Goal: Task Accomplishment & Management: Complete application form

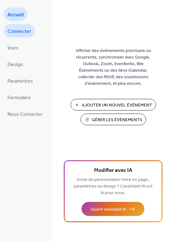
click at [18, 32] on span "Connecter" at bounding box center [20, 32] width 24 height 10
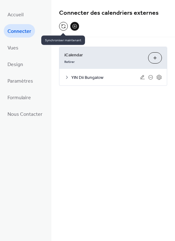
click at [63, 26] on button at bounding box center [63, 26] width 9 height 9
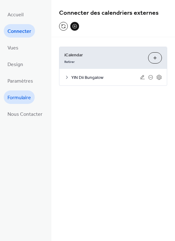
click at [21, 98] on span "Formulaire" at bounding box center [19, 98] width 23 height 10
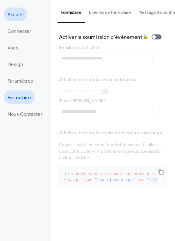
click at [18, 16] on span "Accueil" at bounding box center [16, 15] width 16 height 10
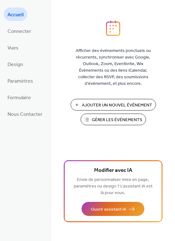
click at [110, 120] on span "Gérer les Événements" at bounding box center [117, 120] width 50 height 7
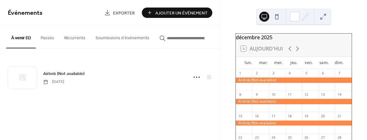
click at [276, 17] on button at bounding box center [277, 17] width 10 height 10
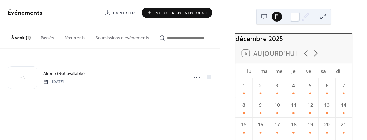
click at [264, 15] on button at bounding box center [264, 17] width 10 height 10
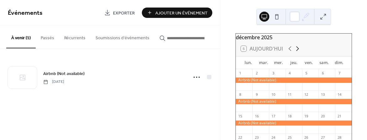
click at [296, 51] on icon at bounding box center [298, 49] width 8 height 8
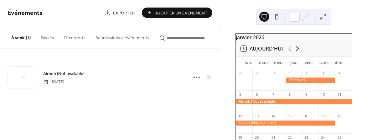
click at [296, 51] on icon at bounding box center [298, 49] width 8 height 8
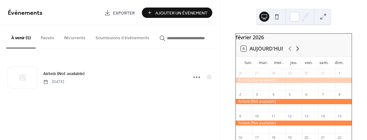
click at [296, 51] on icon at bounding box center [298, 49] width 8 height 8
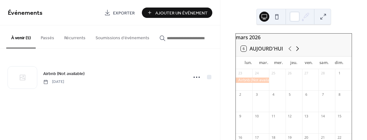
click at [296, 51] on icon at bounding box center [298, 49] width 8 height 8
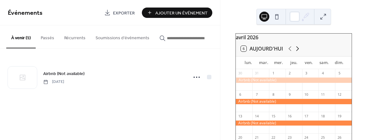
click at [296, 51] on icon at bounding box center [298, 49] width 8 height 8
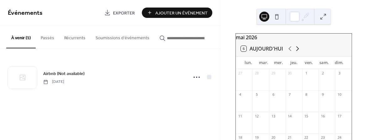
click at [296, 51] on icon at bounding box center [298, 49] width 8 height 8
click at [297, 52] on icon at bounding box center [298, 49] width 8 height 8
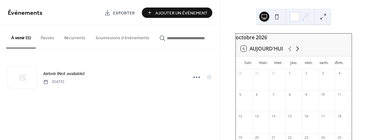
click at [297, 52] on icon at bounding box center [298, 49] width 8 height 8
click at [289, 51] on icon at bounding box center [290, 48] width 3 height 5
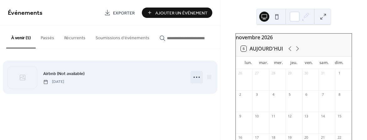
click at [196, 76] on icon at bounding box center [197, 77] width 10 height 10
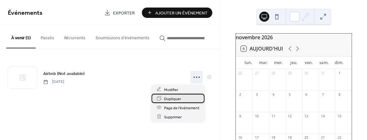
click at [168, 98] on span "Dupliquer" at bounding box center [172, 98] width 17 height 7
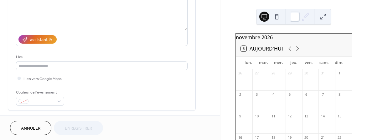
scroll to position [125, 0]
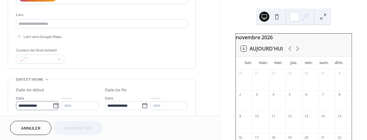
click at [53, 104] on icon at bounding box center [55, 105] width 5 height 5
click at [53, 104] on input "**********" at bounding box center [34, 105] width 37 height 9
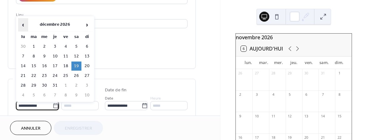
click at [23, 24] on span "‹" at bounding box center [22, 24] width 9 height 13
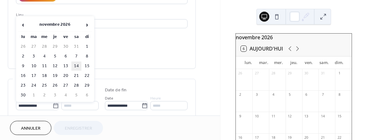
click at [76, 64] on td "14" at bounding box center [76, 65] width 10 height 9
type input "**********"
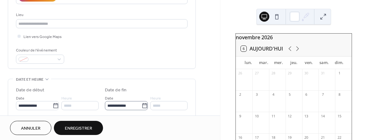
click at [144, 105] on icon at bounding box center [145, 105] width 6 height 6
click at [142, 105] on input "**********" at bounding box center [123, 105] width 37 height 9
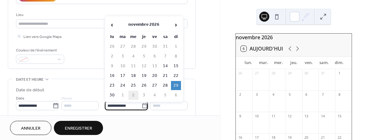
click at [133, 93] on td "2" at bounding box center [133, 95] width 10 height 9
type input "**********"
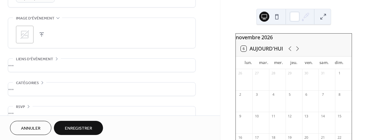
scroll to position [303, 0]
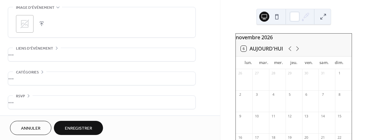
click at [85, 129] on span "Enregistrer" at bounding box center [78, 128] width 27 height 7
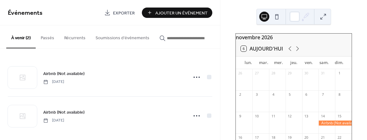
click at [277, 17] on button at bounding box center [277, 17] width 10 height 10
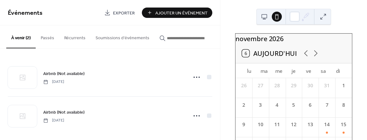
click at [264, 15] on button at bounding box center [264, 17] width 10 height 10
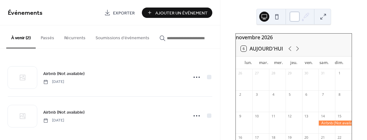
click at [292, 16] on div at bounding box center [295, 17] width 10 height 10
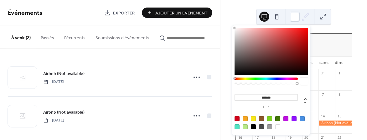
click at [235, 118] on div at bounding box center [237, 118] width 5 height 5
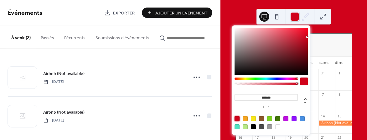
click at [276, 126] on div at bounding box center [277, 126] width 5 height 5
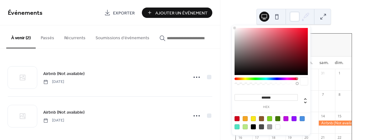
type input "*******"
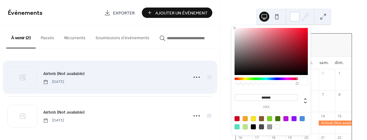
scroll to position [4, 0]
